Goal: Task Accomplishment & Management: Manage account settings

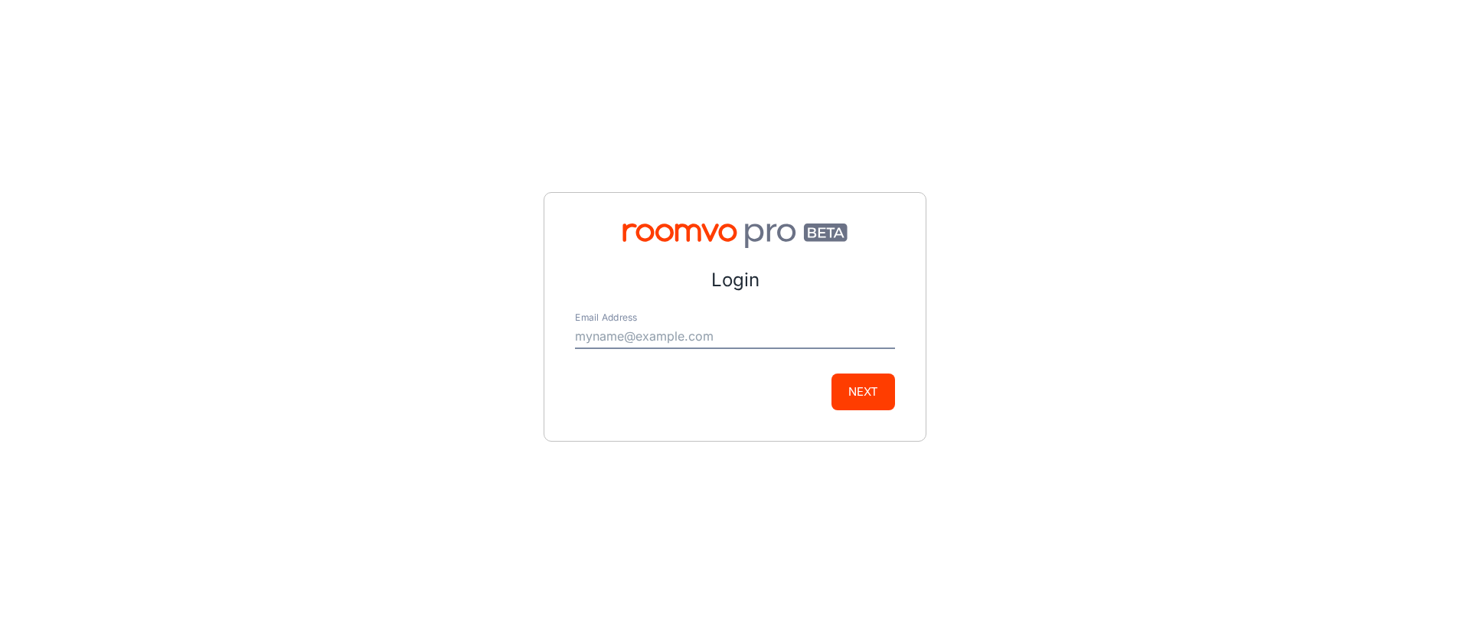
click at [800, 335] on input "Email Address" at bounding box center [735, 337] width 320 height 24
click at [676, 330] on input "Email Address" at bounding box center [735, 337] width 320 height 24
type input "[EMAIL_ADDRESS][DOMAIN_NAME]"
click at [850, 388] on button "Next" at bounding box center [863, 392] width 64 height 37
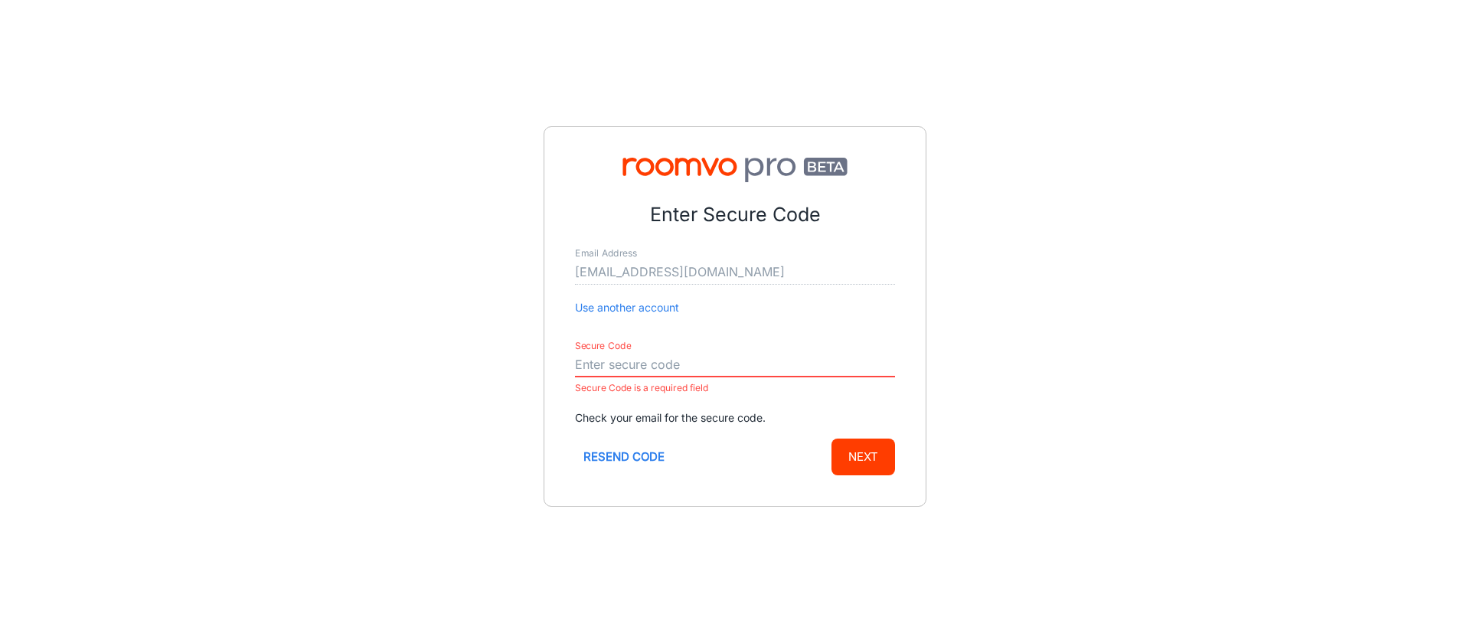
click at [661, 364] on input "Secure Code" at bounding box center [735, 365] width 320 height 24
paste input "620468"
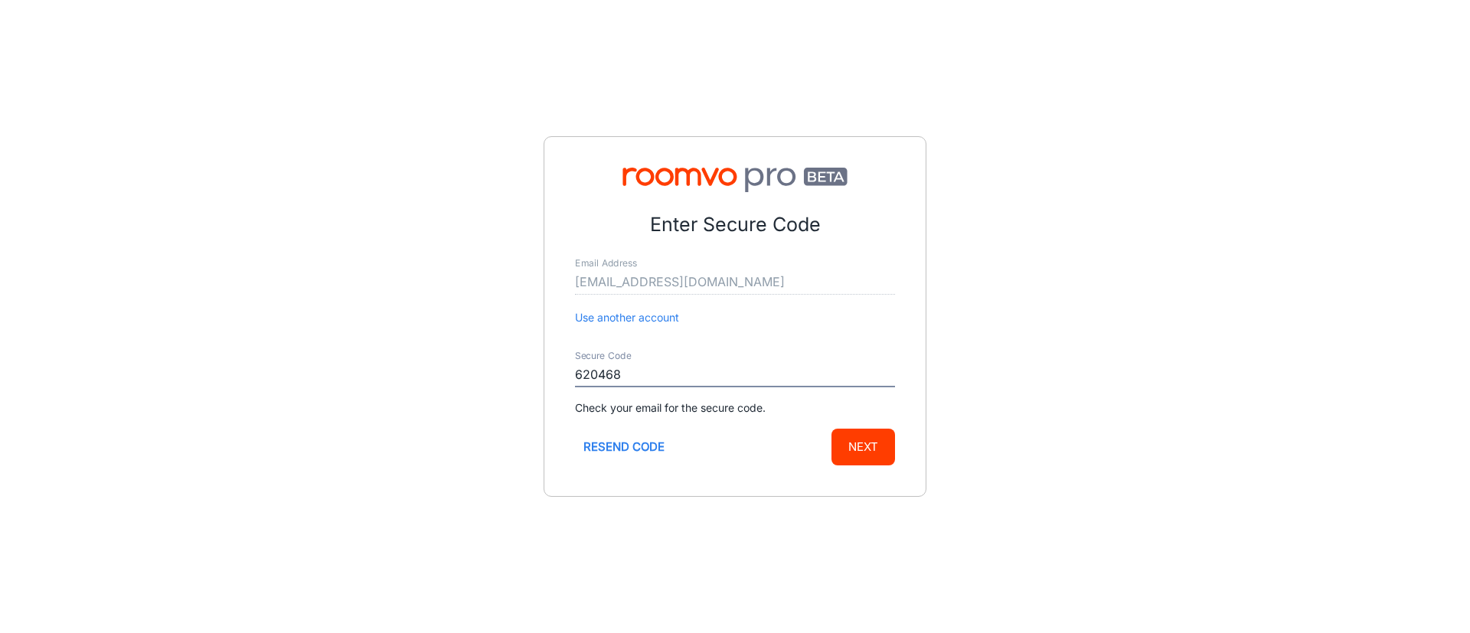
type input "620468"
click at [875, 446] on button "Next" at bounding box center [863, 447] width 64 height 37
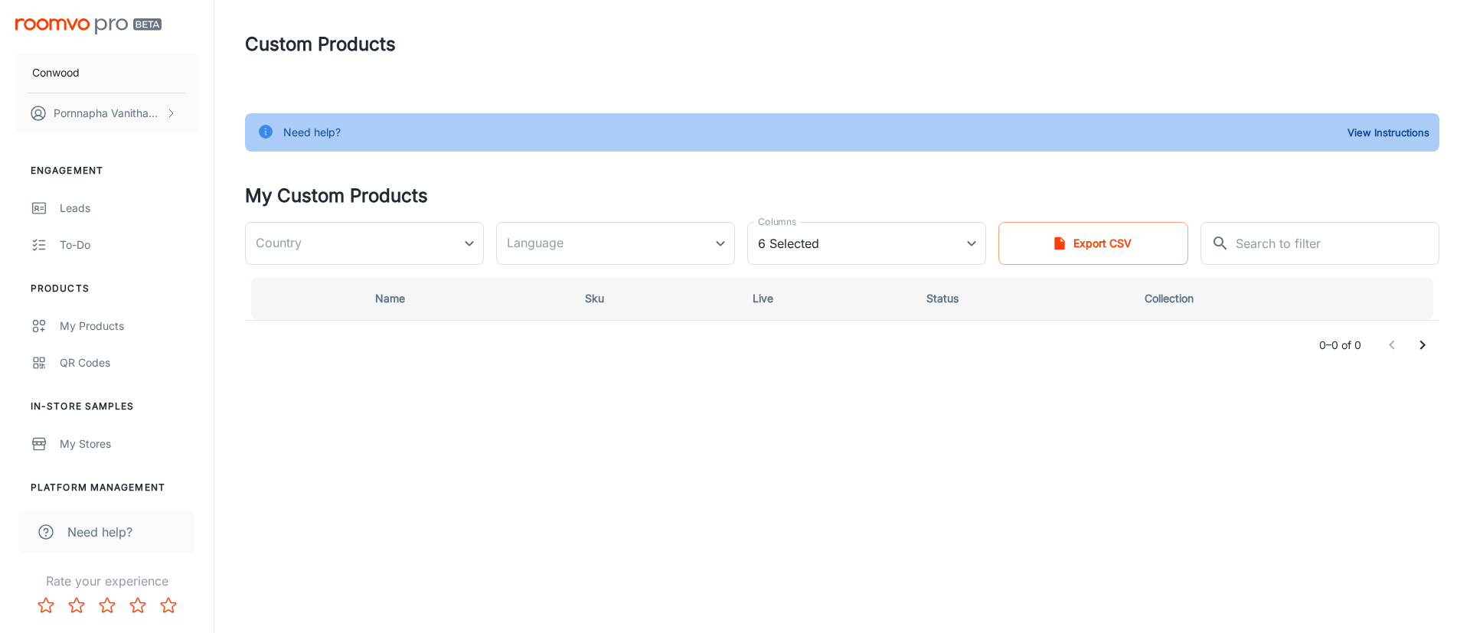
type input "[GEOGRAPHIC_DATA]"
type input "en-us"
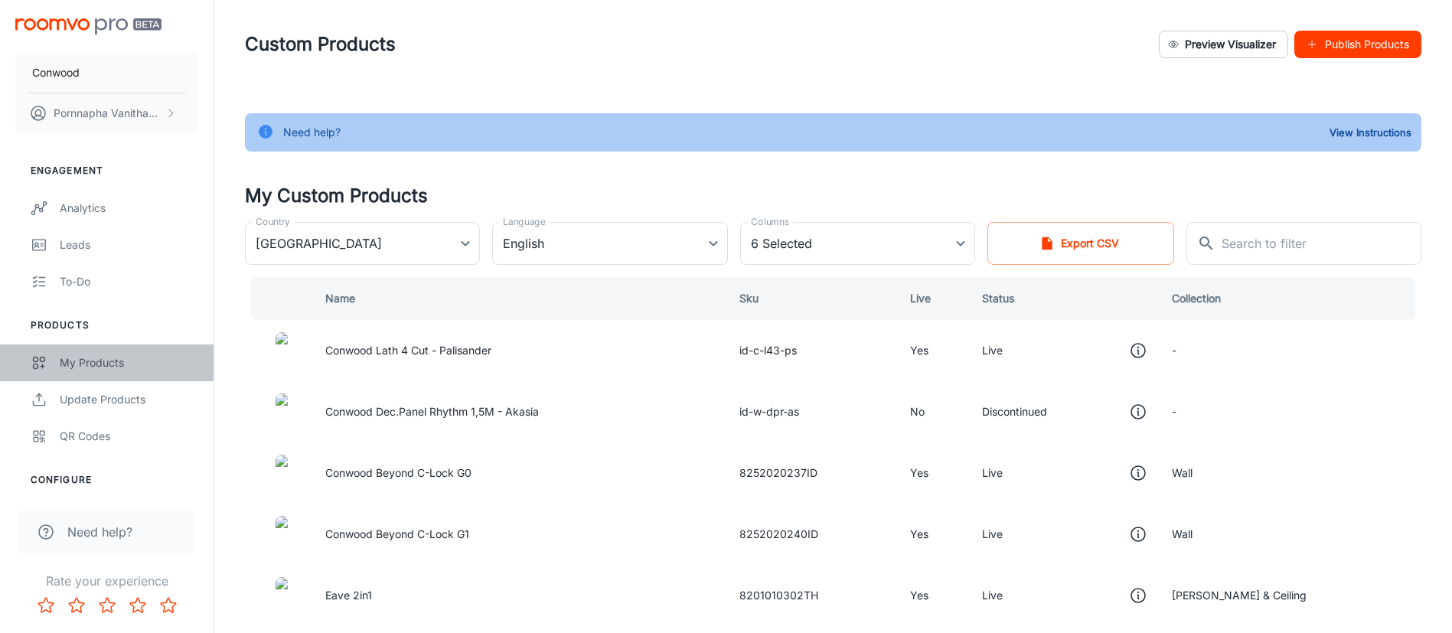
click at [90, 357] on div "My Products" at bounding box center [129, 362] width 139 height 17
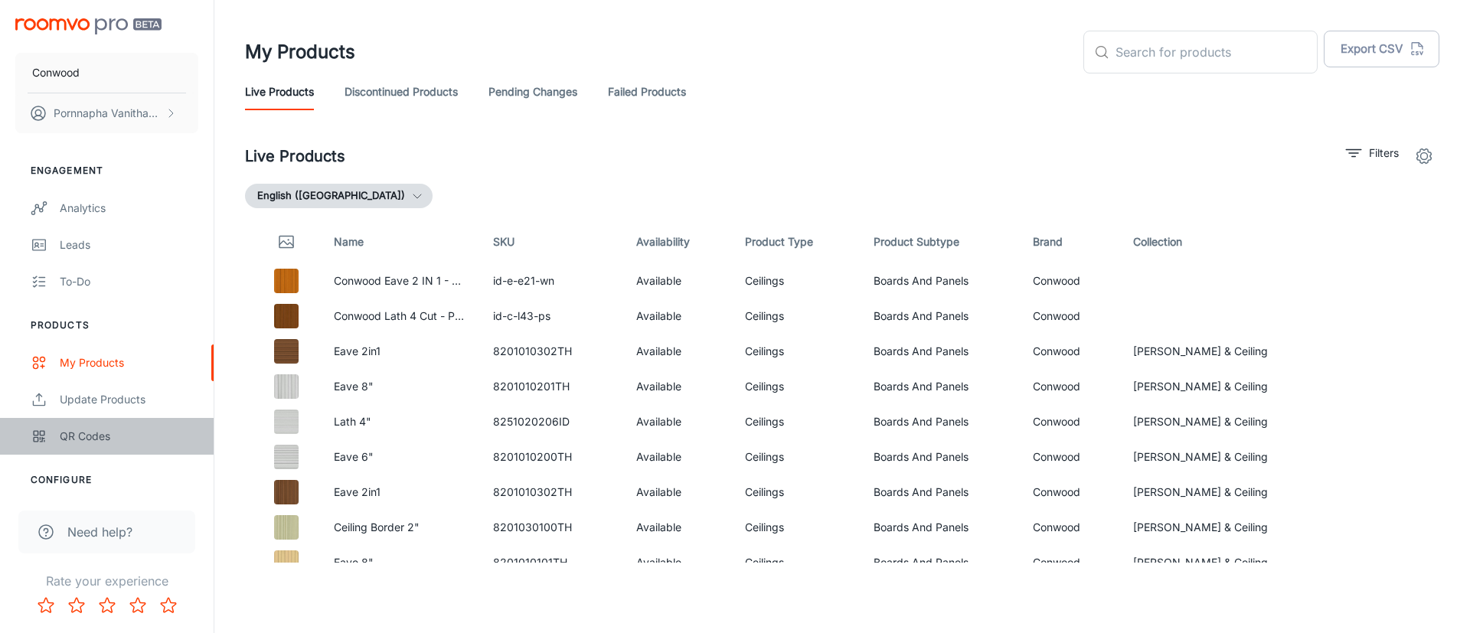
click at [67, 439] on div "QR Codes" at bounding box center [129, 436] width 139 height 17
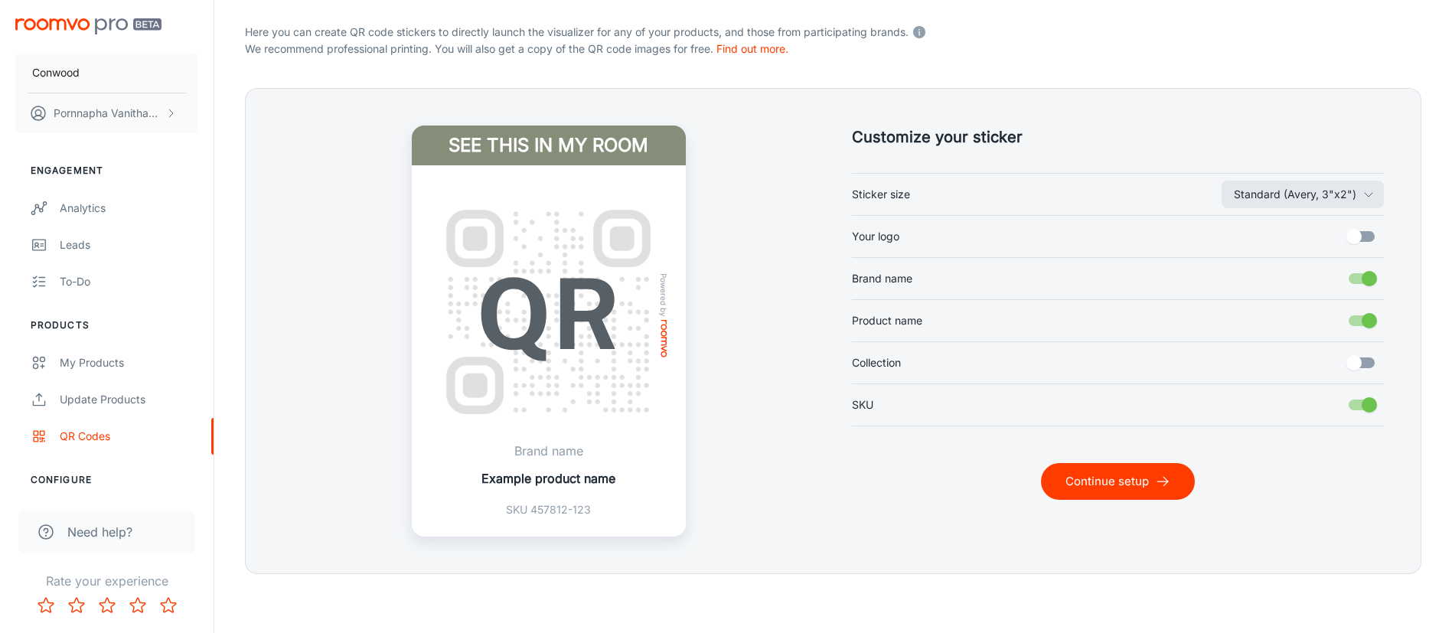
scroll to position [362, 0]
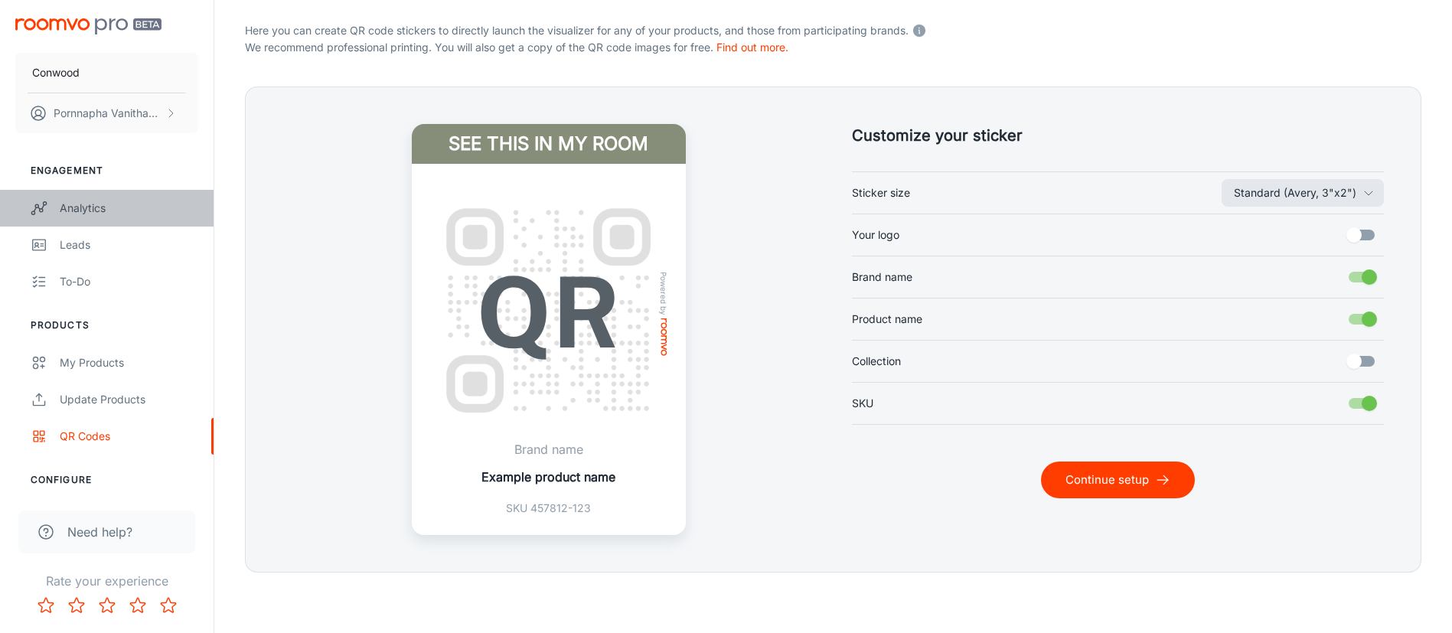
click at [101, 207] on div "Analytics" at bounding box center [129, 208] width 139 height 17
